Goal: Information Seeking & Learning: Learn about a topic

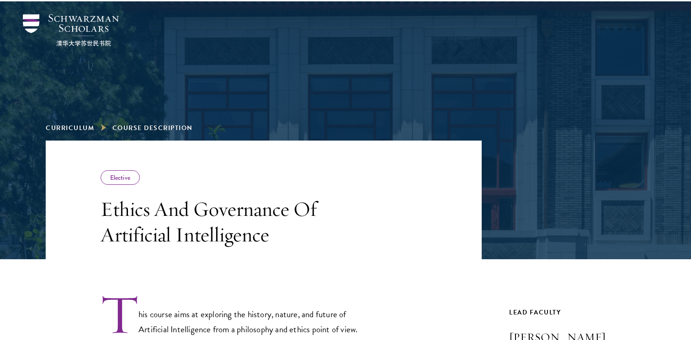
scroll to position [62, 0]
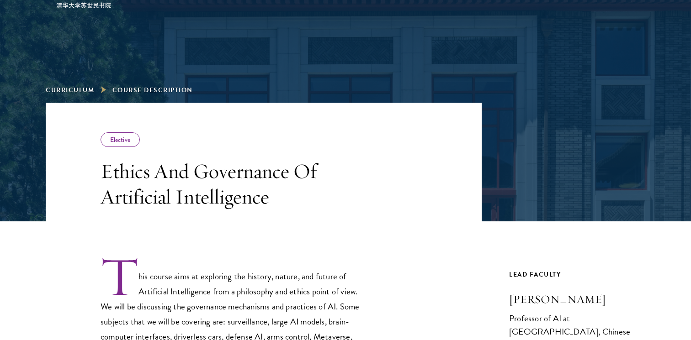
click at [270, 199] on h3 "Ethics And Governance Of Artificial Intelligence" at bounding box center [230, 184] width 260 height 51
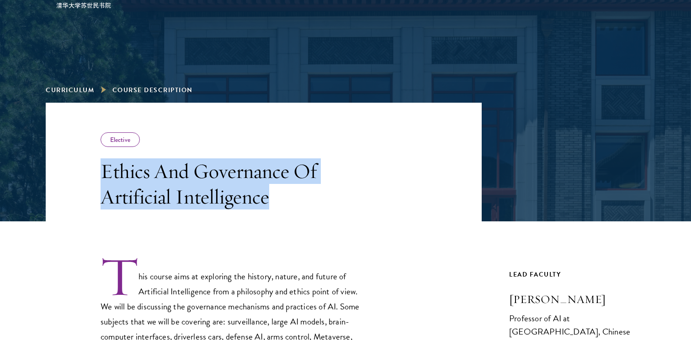
drag, startPoint x: 275, startPoint y: 200, endPoint x: 100, endPoint y: 177, distance: 176.9
click at [100, 177] on header "Elective Ethics And Governance Of Artificial Intelligence" at bounding box center [264, 162] width 436 height 119
copy h3 "Ethics And Governance Of Artificial Intelligence"
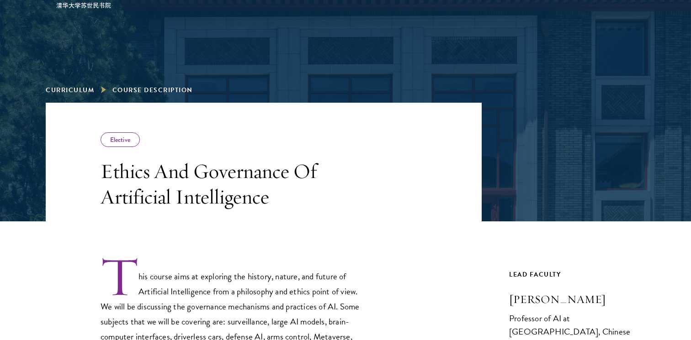
click at [283, 181] on h3 "Ethics And Governance Of Artificial Intelligence" at bounding box center [230, 184] width 260 height 51
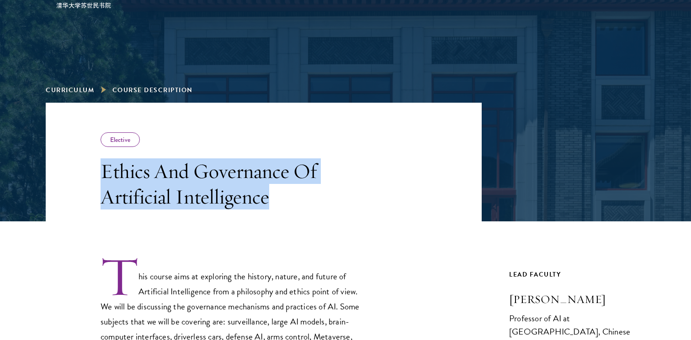
drag, startPoint x: 278, startPoint y: 193, endPoint x: 101, endPoint y: 171, distance: 178.5
click at [101, 171] on h3 "Ethics And Governance Of Artificial Intelligence" at bounding box center [230, 184] width 260 height 51
copy h3 "Ethics And Governance Of Artificial Intelligence"
click at [238, 158] on div "Elective Ethics And Governance Of Artificial Intelligence" at bounding box center [230, 170] width 260 height 77
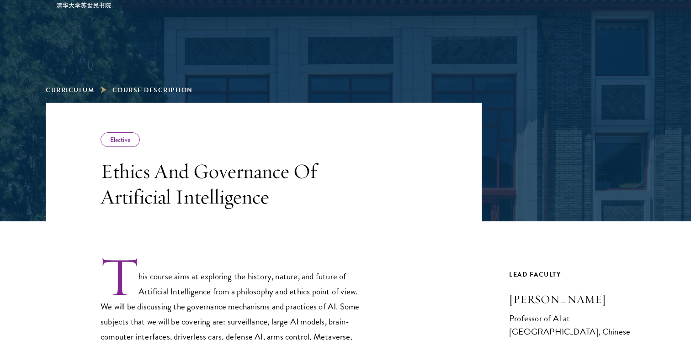
click at [225, 146] on div "Elective Ethics And Governance Of Artificial Intelligence" at bounding box center [230, 170] width 260 height 77
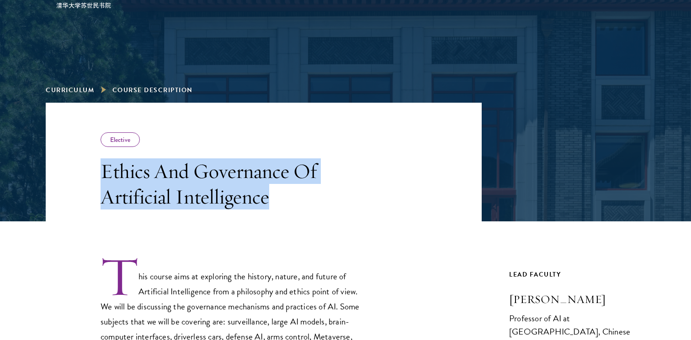
drag, startPoint x: 266, startPoint y: 200, endPoint x: 103, endPoint y: 174, distance: 165.6
click at [103, 174] on h3 "Ethics And Governance Of Artificial Intelligence" at bounding box center [230, 184] width 260 height 51
copy h3 "Ethics And Governance Of Artificial Intelligence"
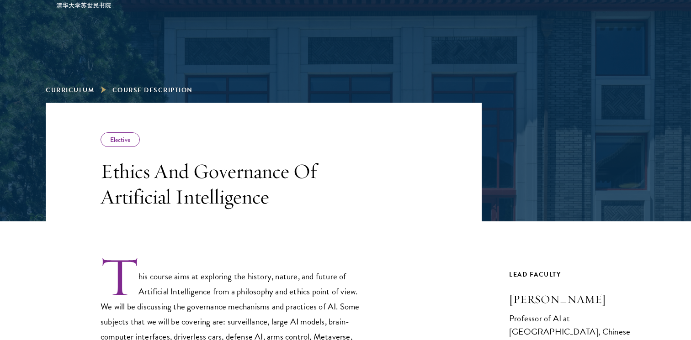
click at [136, 92] on span "Course Description" at bounding box center [152, 90] width 80 height 10
click at [71, 92] on link "Curriculum" at bounding box center [70, 90] width 48 height 10
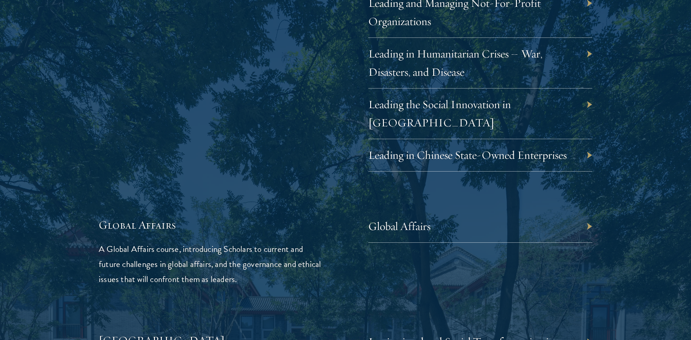
scroll to position [2011, 0]
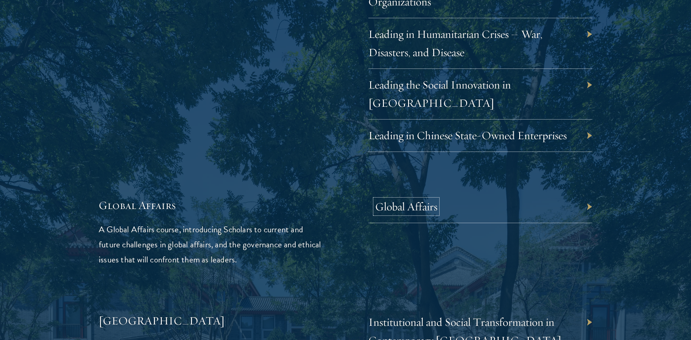
click at [393, 200] on link "Global Affairs" at bounding box center [406, 207] width 62 height 14
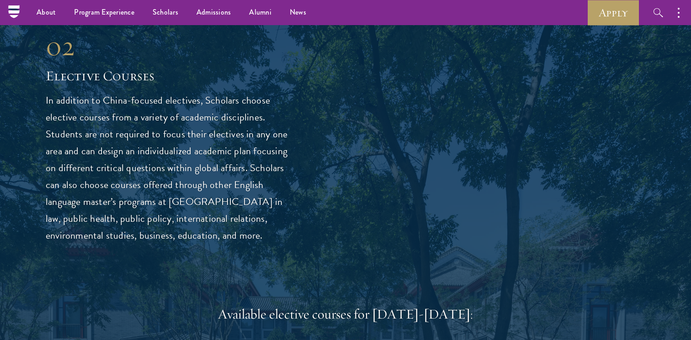
scroll to position [2344, 0]
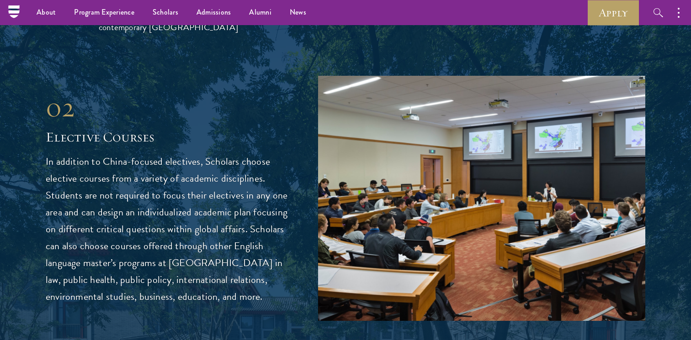
click at [146, 167] on p "In addition to China-focused electives, Scholars choose elective courses from a…" at bounding box center [168, 229] width 245 height 152
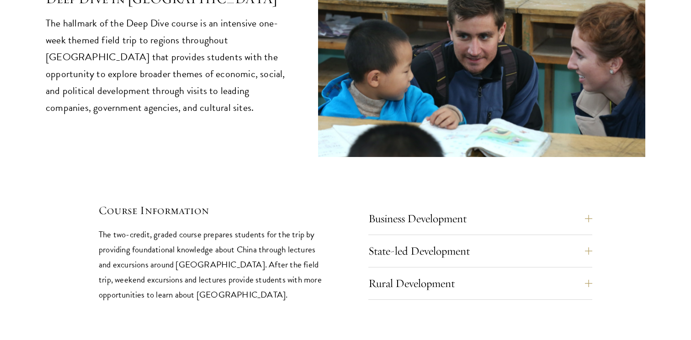
scroll to position [3881, 0]
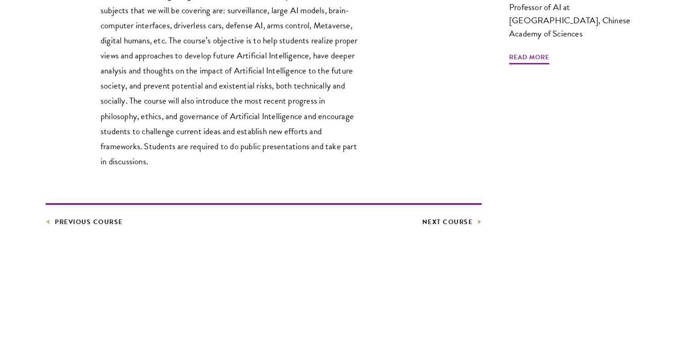
scroll to position [465, 0]
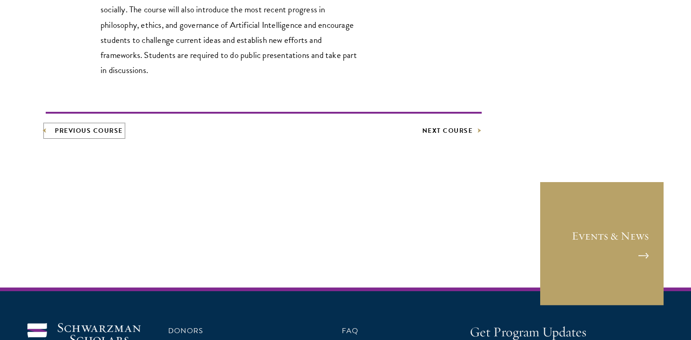
click at [111, 132] on link "Previous Course" at bounding box center [84, 130] width 77 height 11
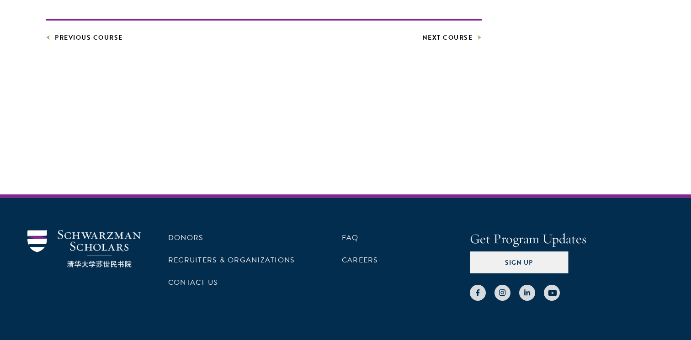
scroll to position [518, 0]
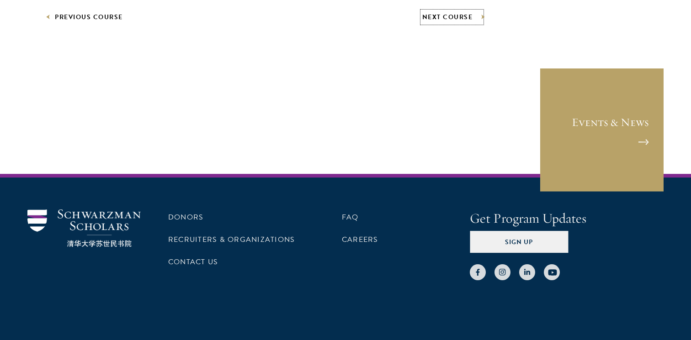
click at [443, 22] on link "Next Course" at bounding box center [452, 16] width 60 height 11
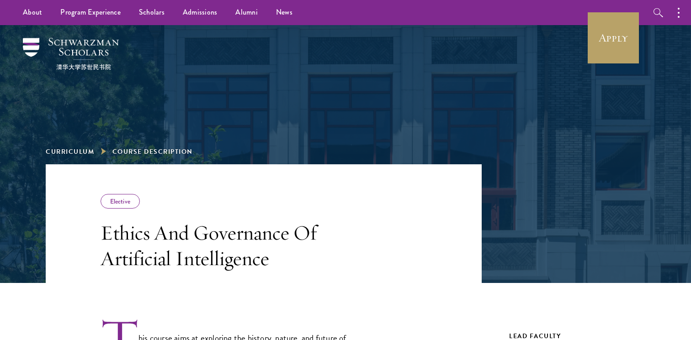
scroll to position [149, 0]
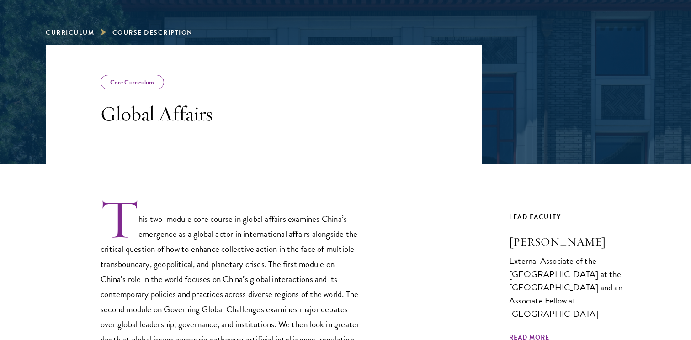
scroll to position [134, 0]
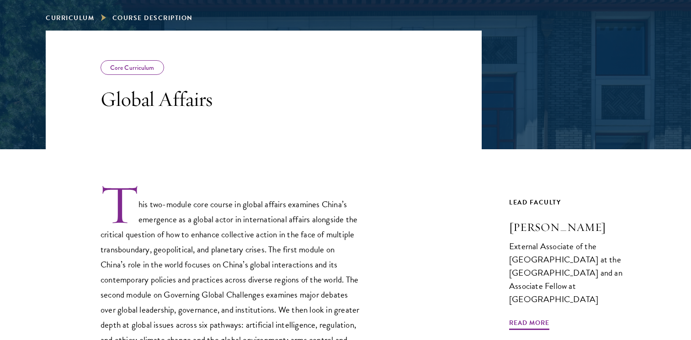
click at [343, 268] on p "This two-module core course in global affairs examines China’s emergence as a g…" at bounding box center [230, 296] width 260 height 225
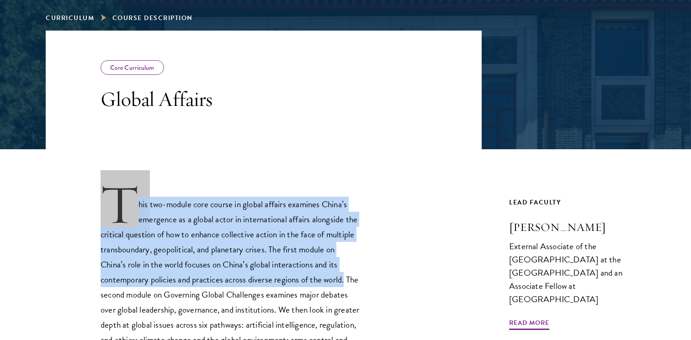
drag, startPoint x: 350, startPoint y: 280, endPoint x: 116, endPoint y: 184, distance: 252.8
click at [116, 184] on p "This two-module core course in global affairs examines China’s emergence as a g…" at bounding box center [230, 296] width 260 height 225
copy p "This two-module core course in global affairs examines China’s emergence as a g…"
